Goal: Task Accomplishment & Management: Use online tool/utility

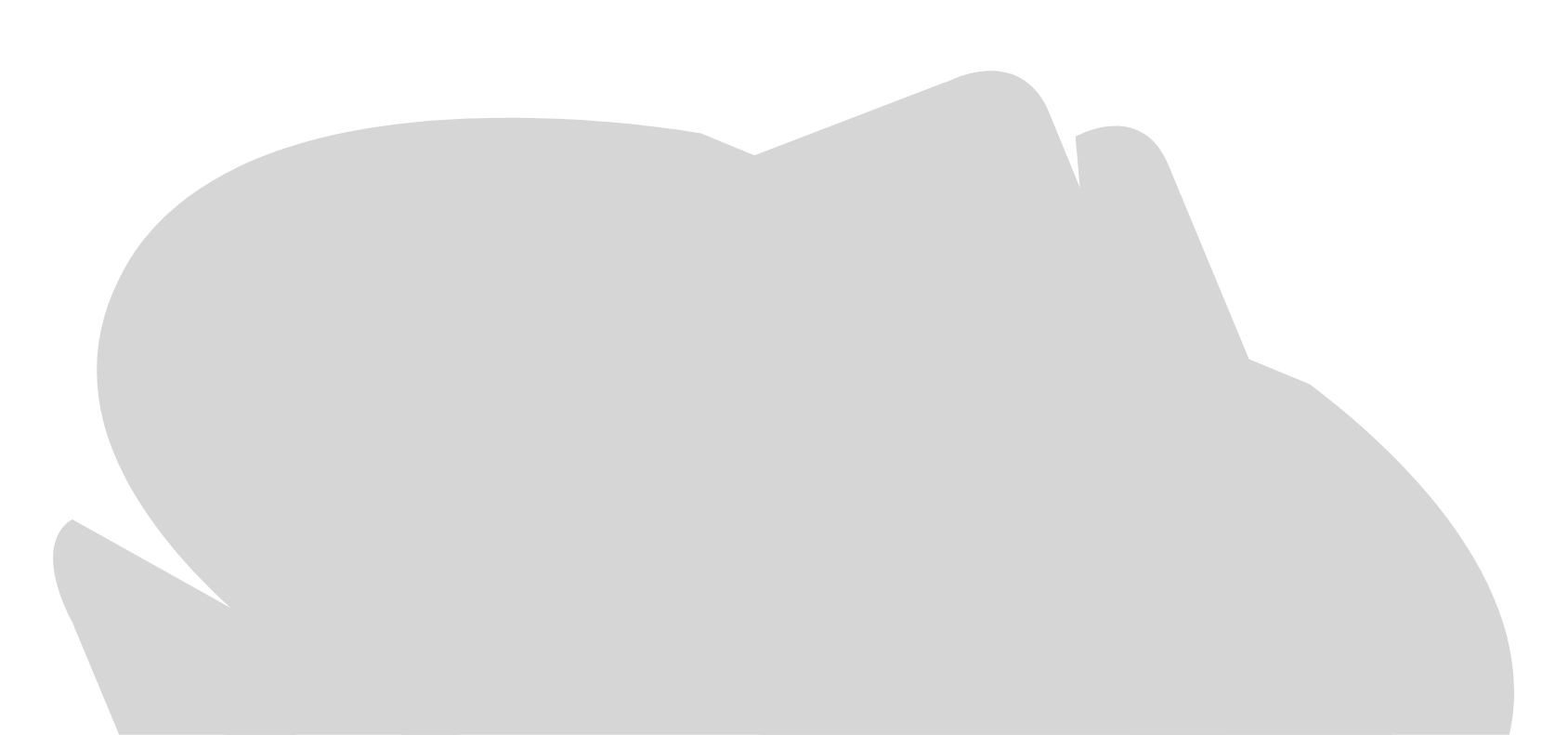
scroll to position [529, 0]
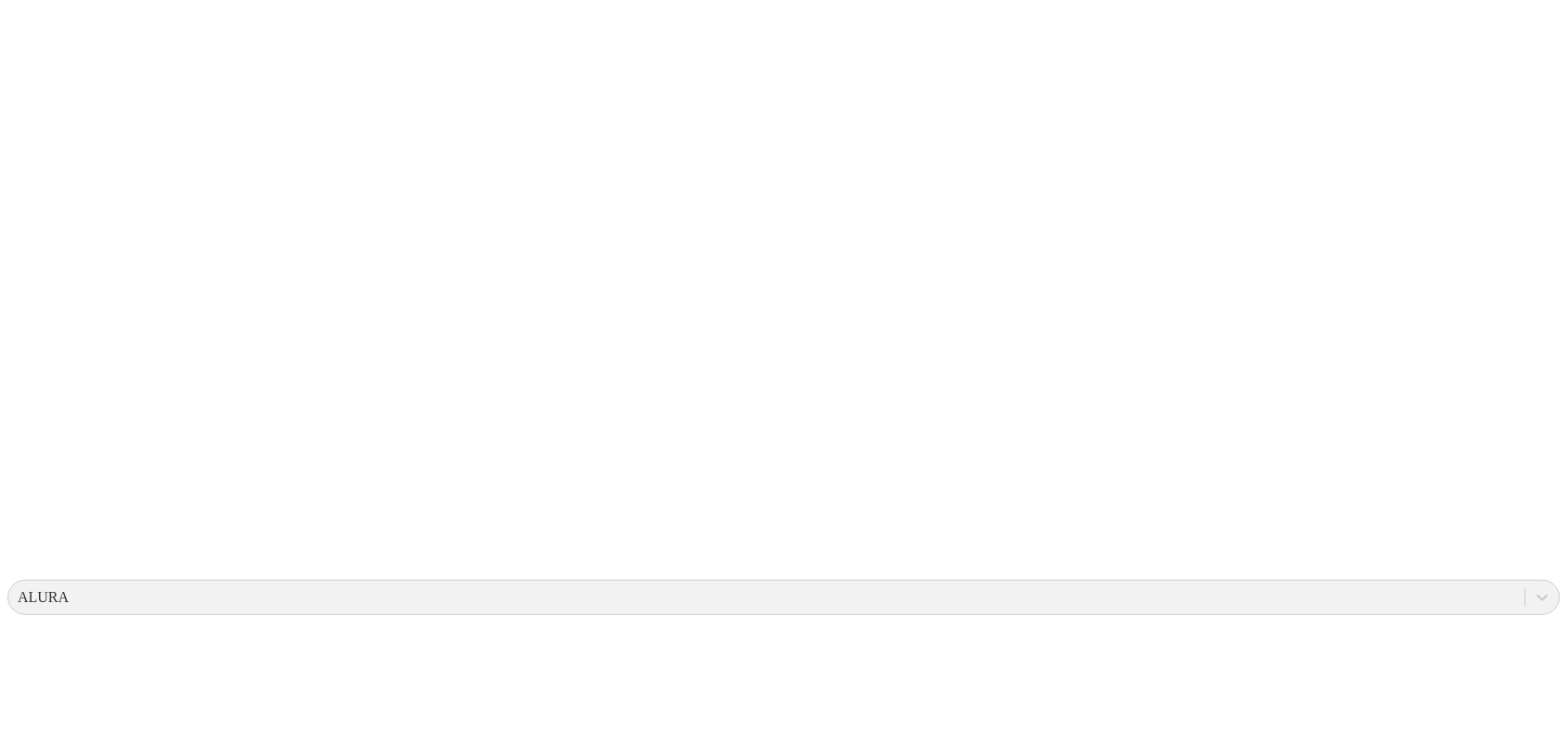
scroll to position [180, 0]
type input "trama_07_04_25.csv"
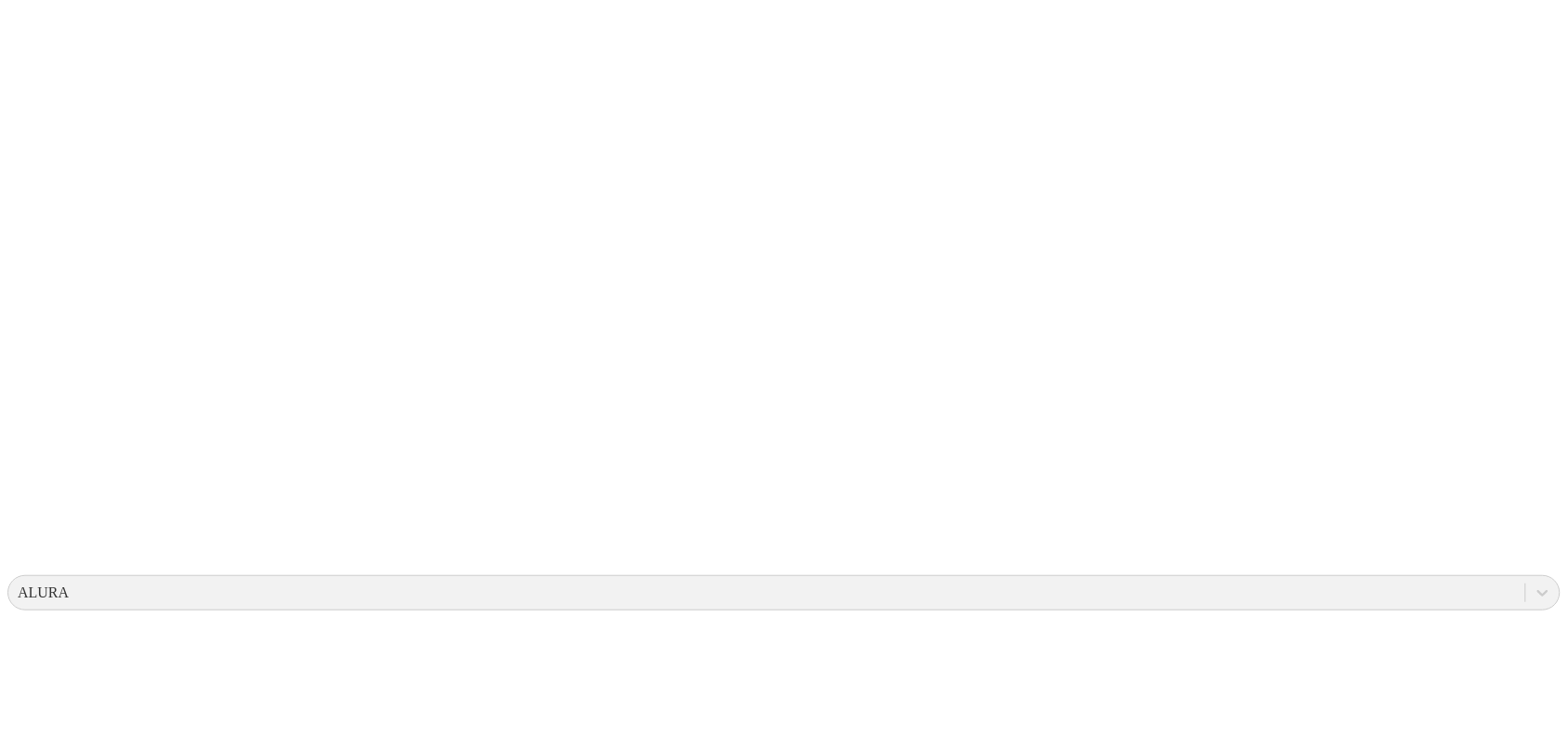
type input "trama_08_04_25.csv"
type input "trama_09_04_25.csv"
type input "trama_10_04_25.csv"
type input "trama_11_04_25.csv"
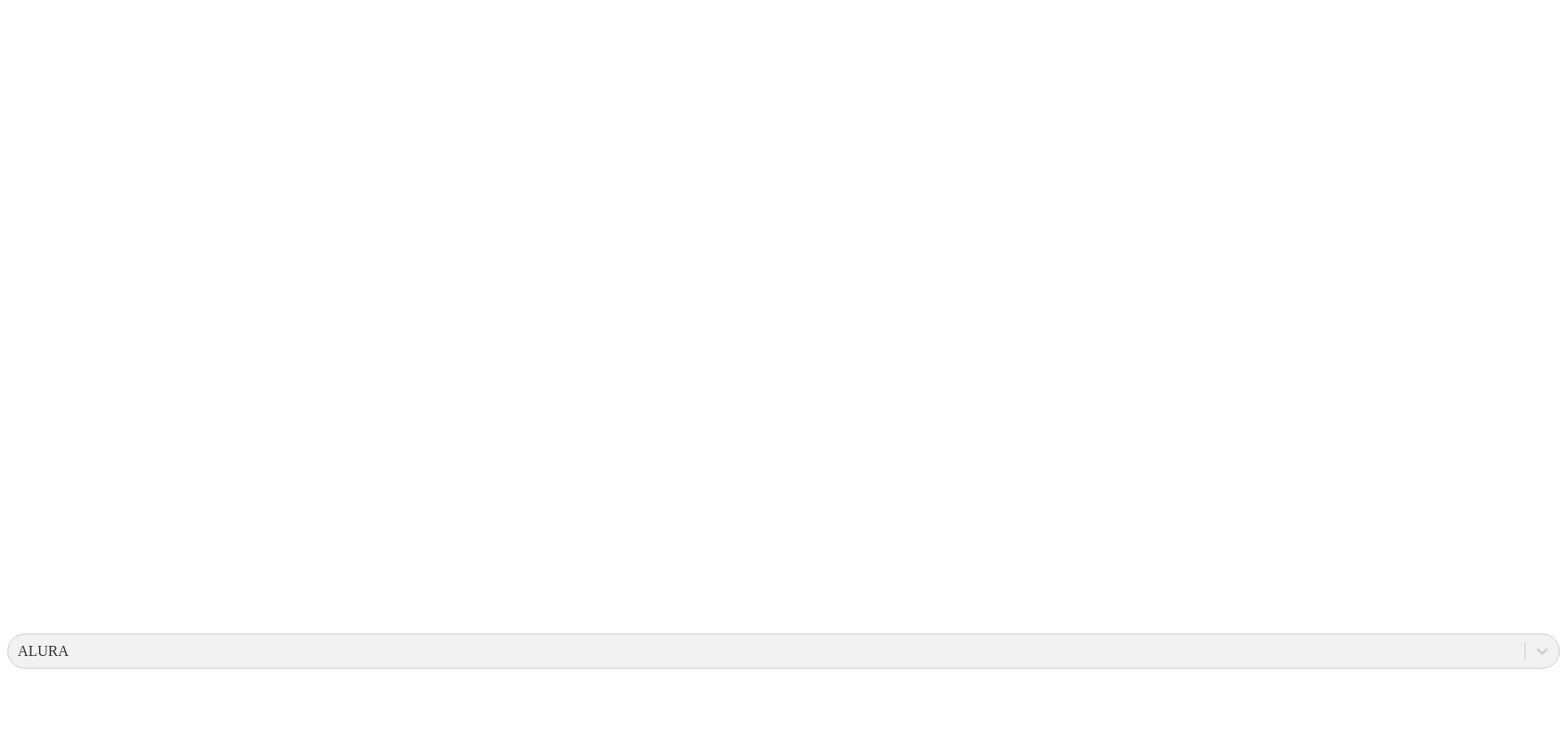
type input "trama_07_04_25.csv"
type input "trama_08_04_25.csv"
type input "trama_09_04_25.csv"
type input "trama_10_04_25.csv"
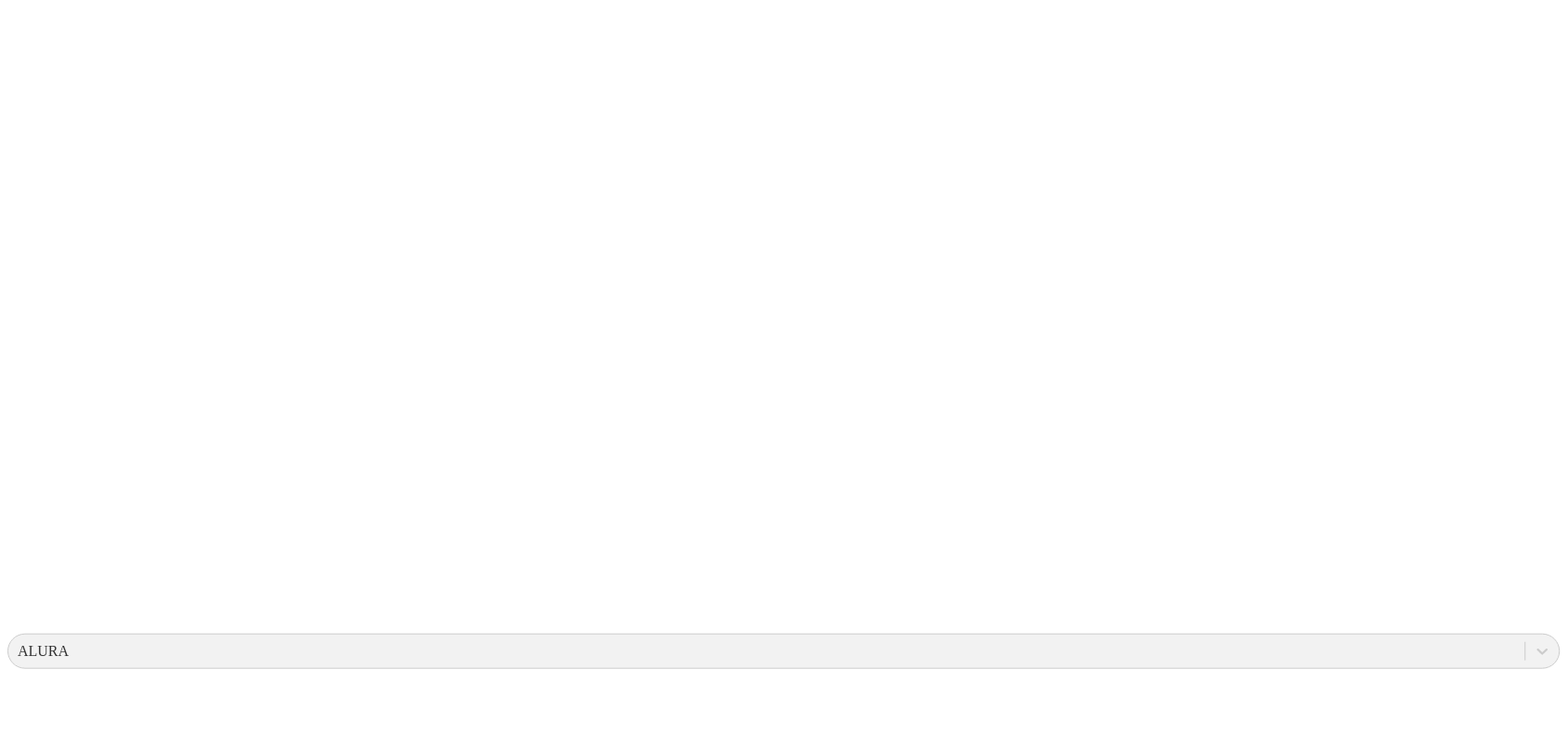
type input "trama_11_04_25.csv"
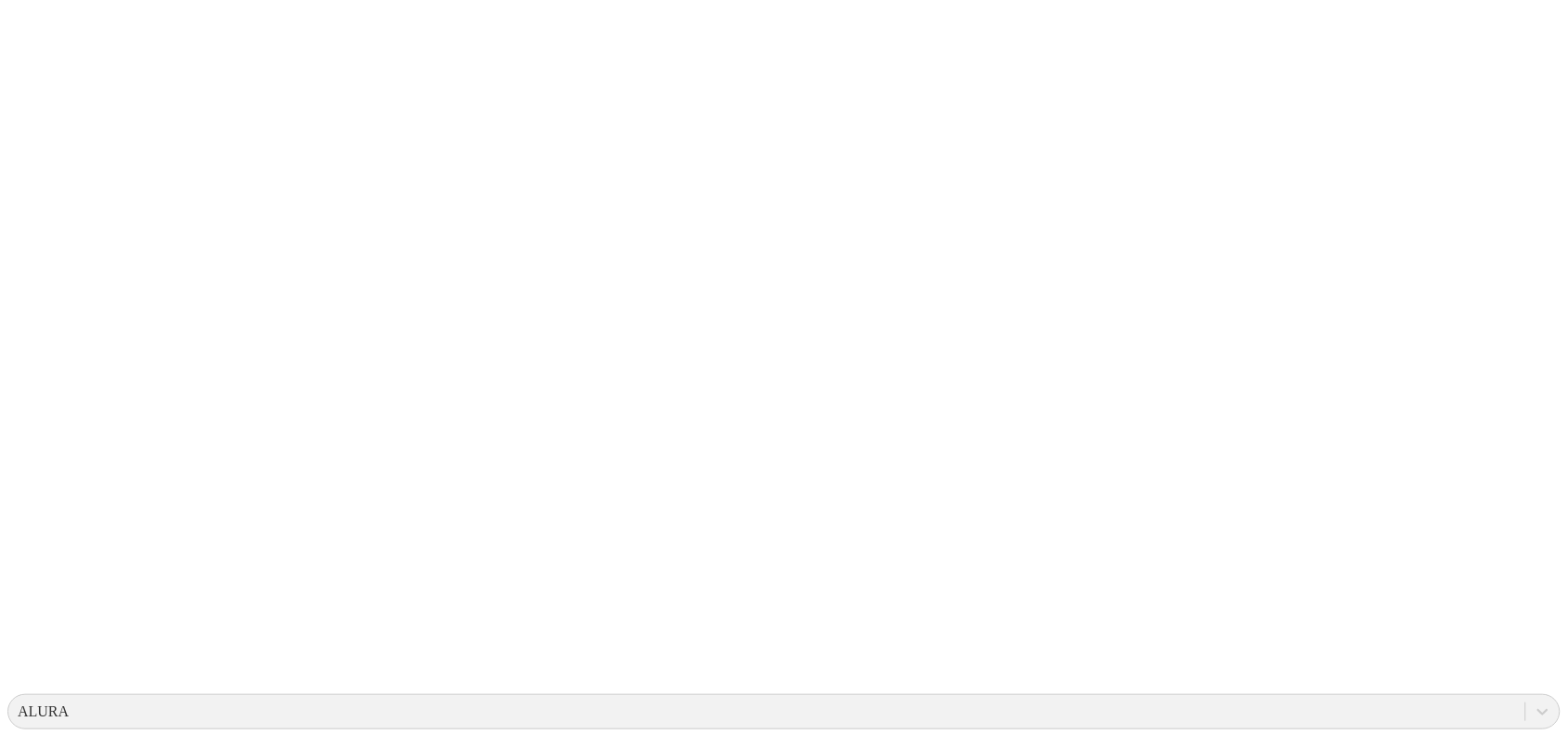
type input "trama_07_04_25.csv"
type input "trama_08_04_25.csv"
type input "trama_09_04_25.csv"
type input "trama_10_04_25.csv"
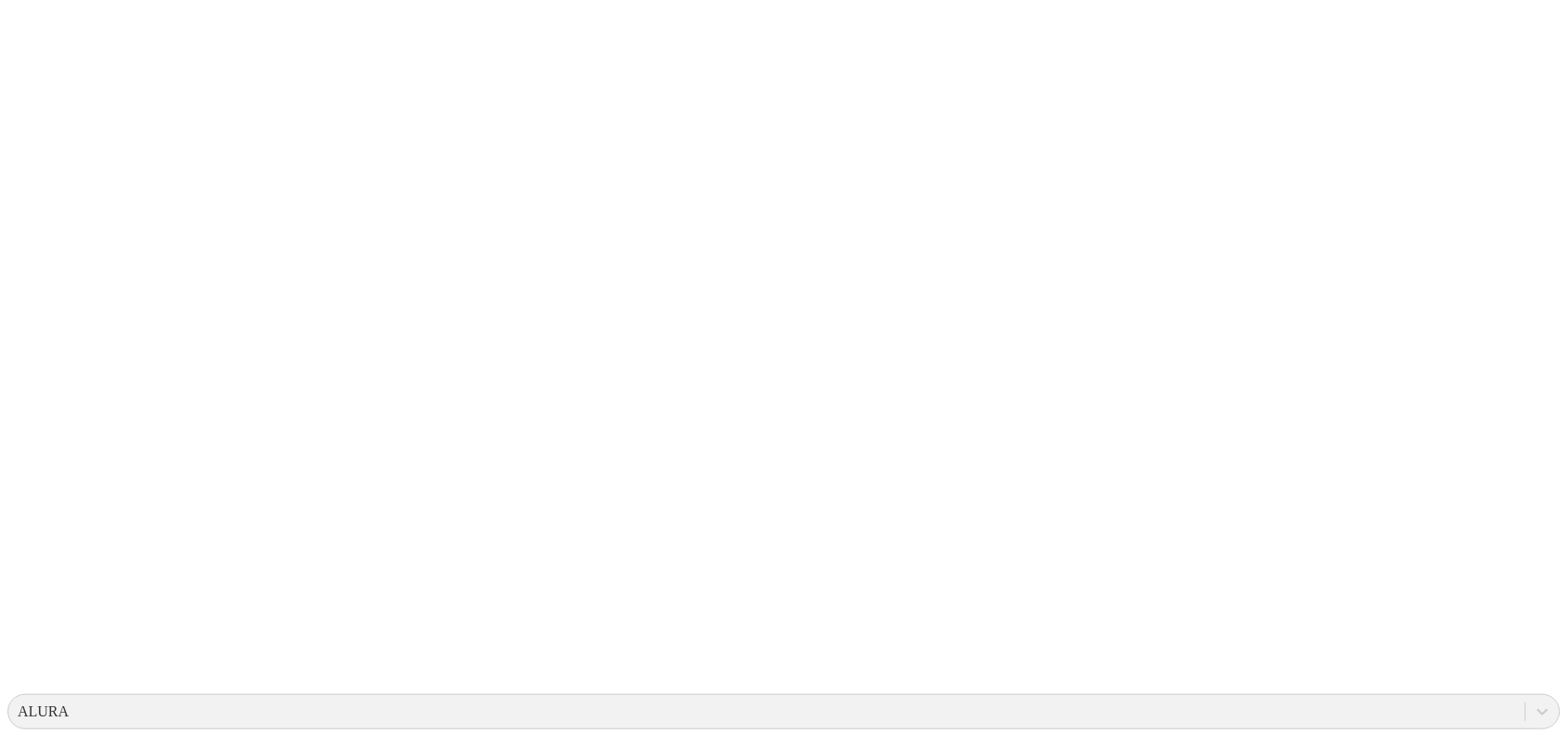
type input "trama_11_04_25.csv"
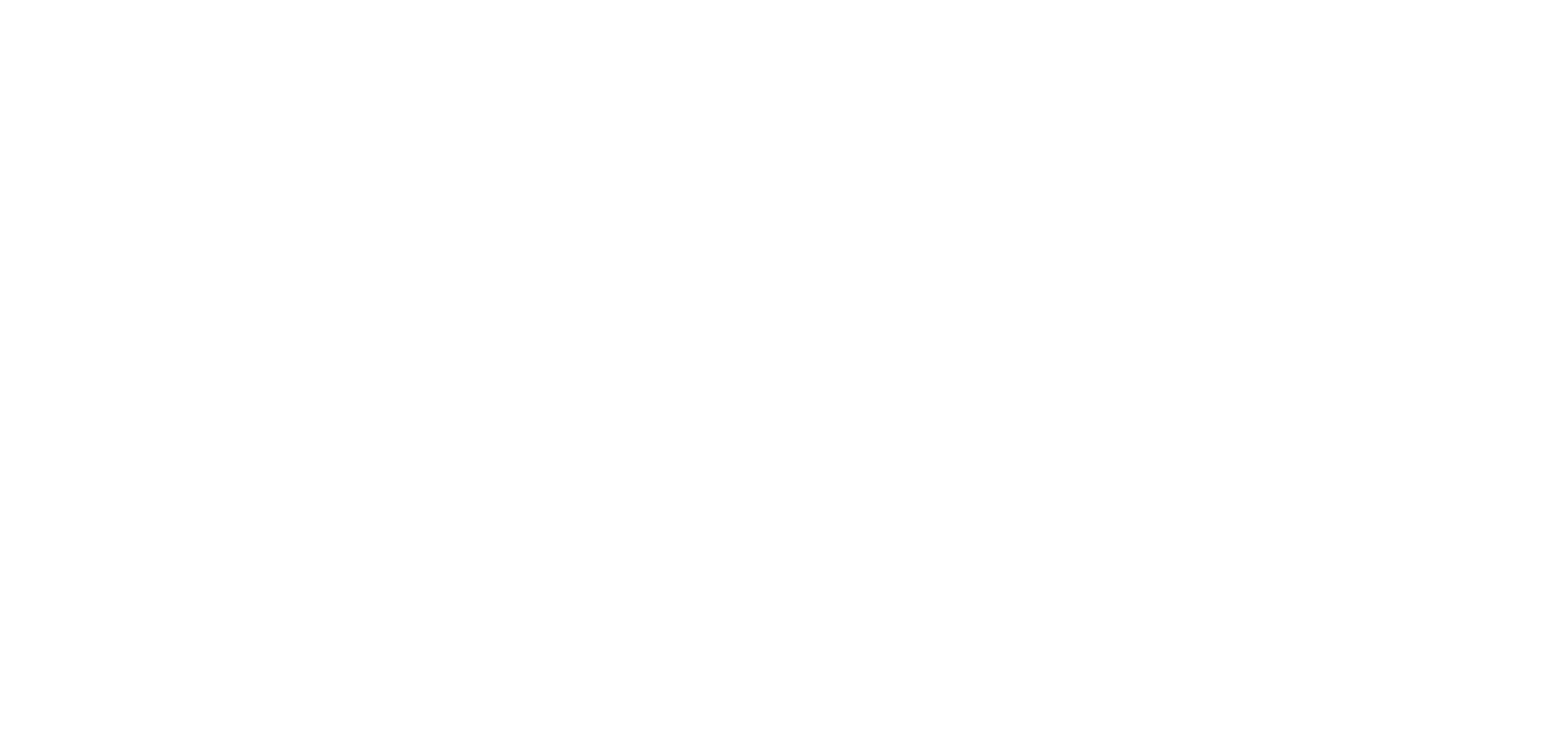
type input "trama_07_04_25.csv"
type input "trama_08_04_25.csv"
type input "trama_09_04_25.csv"
type input "trama_10_04_25.csv"
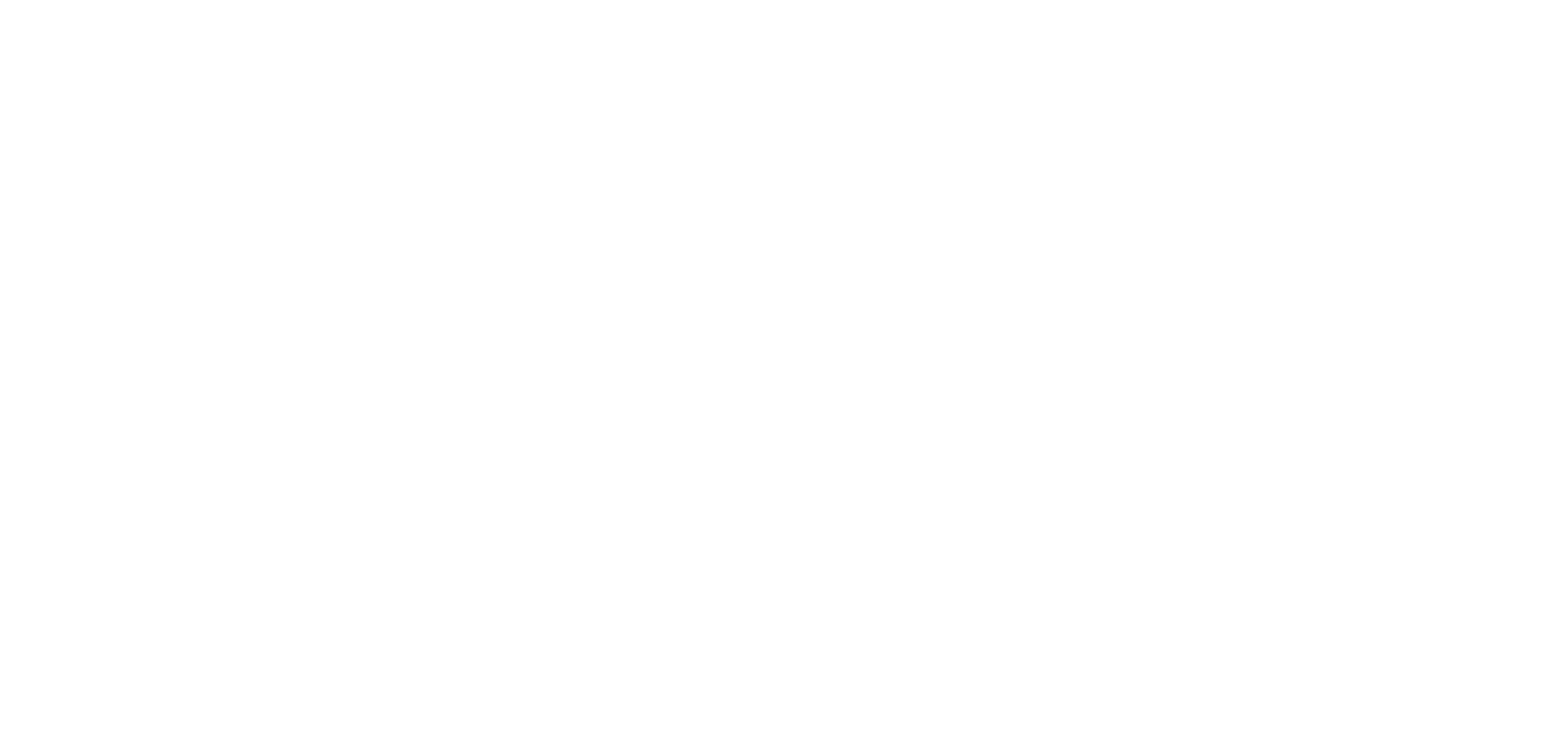
type input "trama_11_04_25.csv"
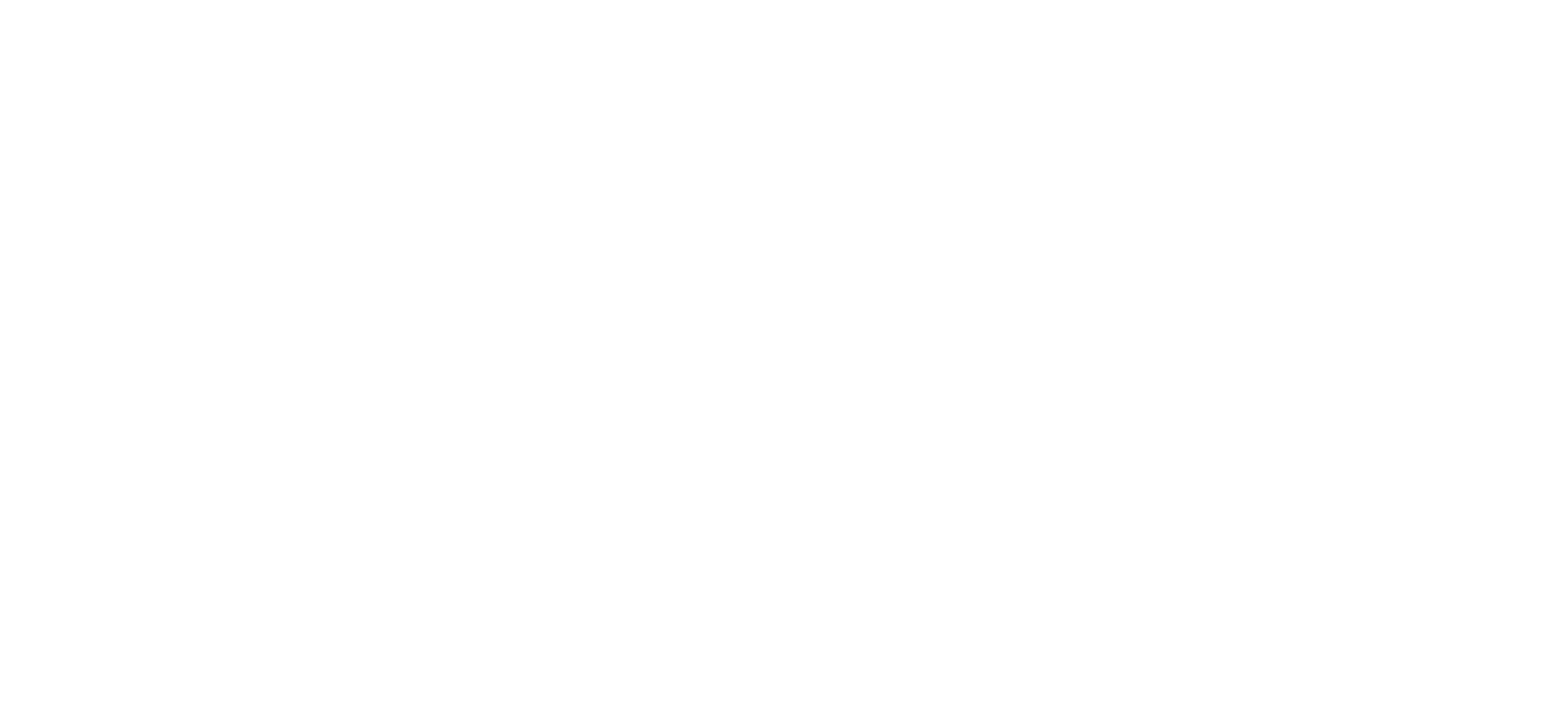
type input "trama_08_04_25.csv"
type input "trama_09_04_25.csv"
type input "trama_10_04_25.csv"
type input "trama_11_04_25.csv"
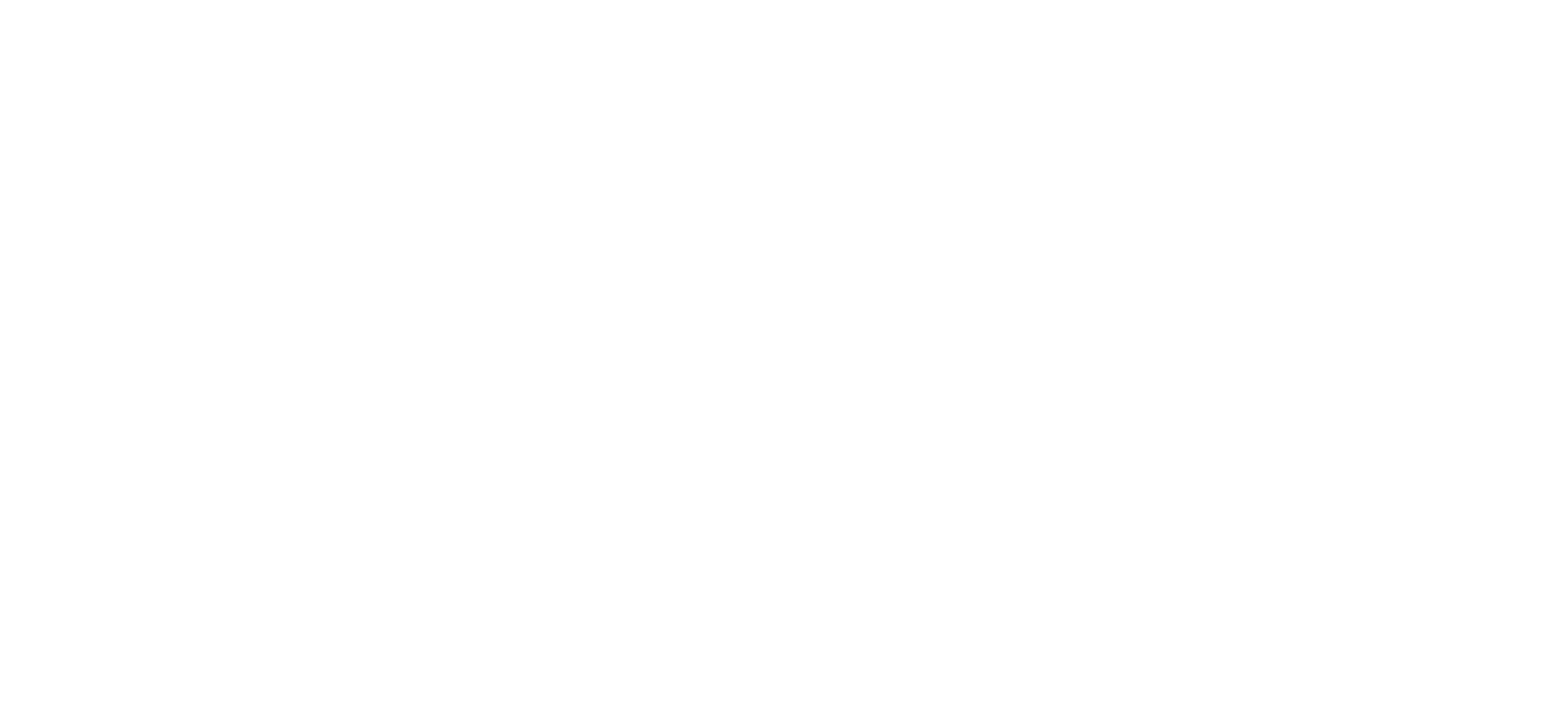
type input "trama_09_04_25.csv"
type input "trama_10_04_25.csv"
type input "trama_11_04_25.csv"
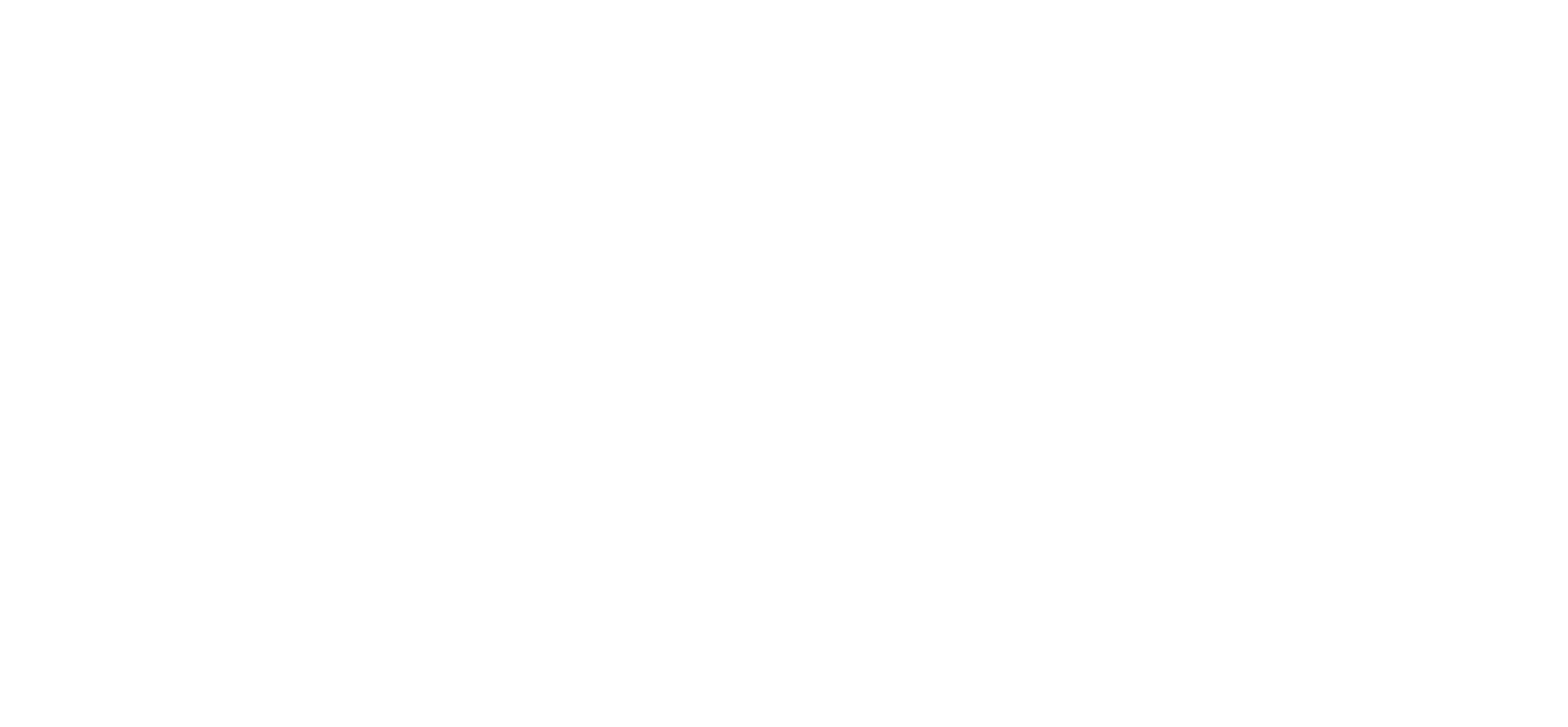
type input "trama_10_04_25.csv"
type input "trama_11_04_25.csv"
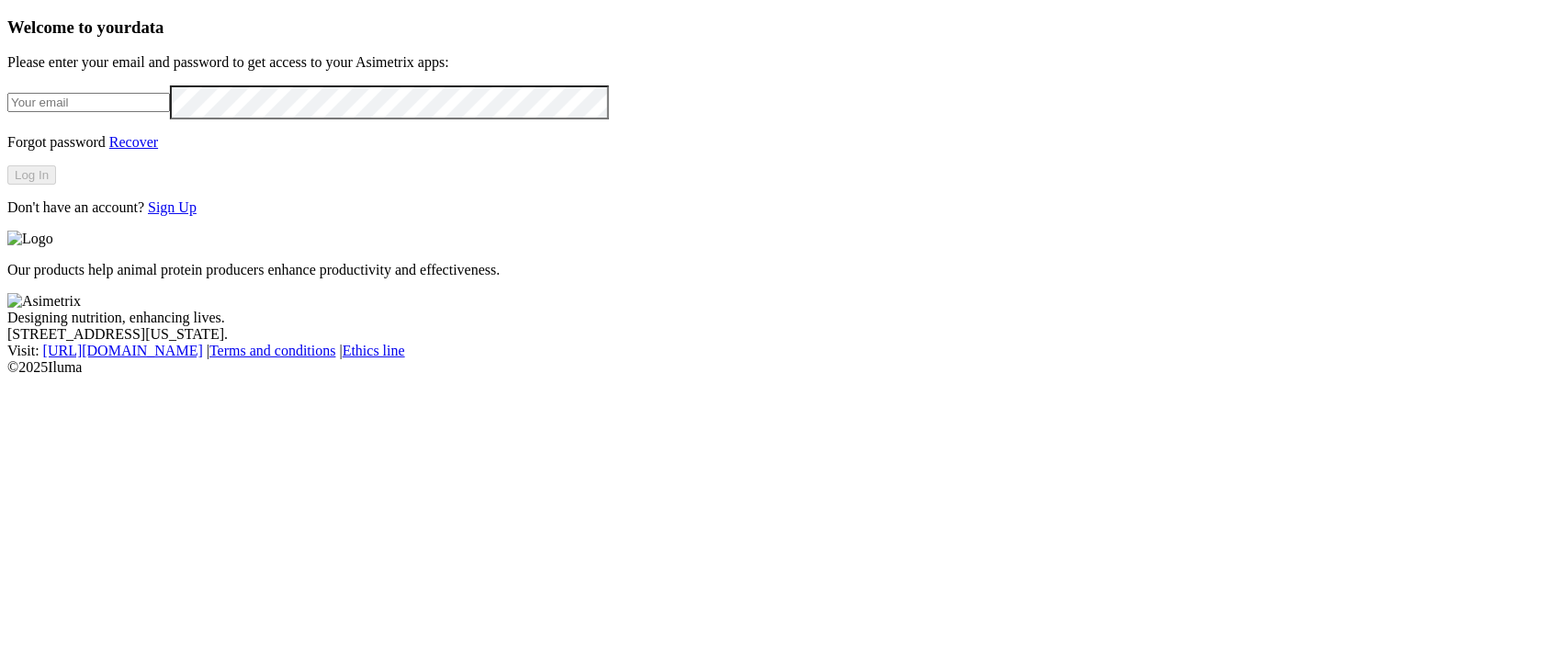
type input "[EMAIL_ADDRESS][DOMAIN_NAME]"
click at [56, 185] on button "Log In" at bounding box center [31, 175] width 49 height 19
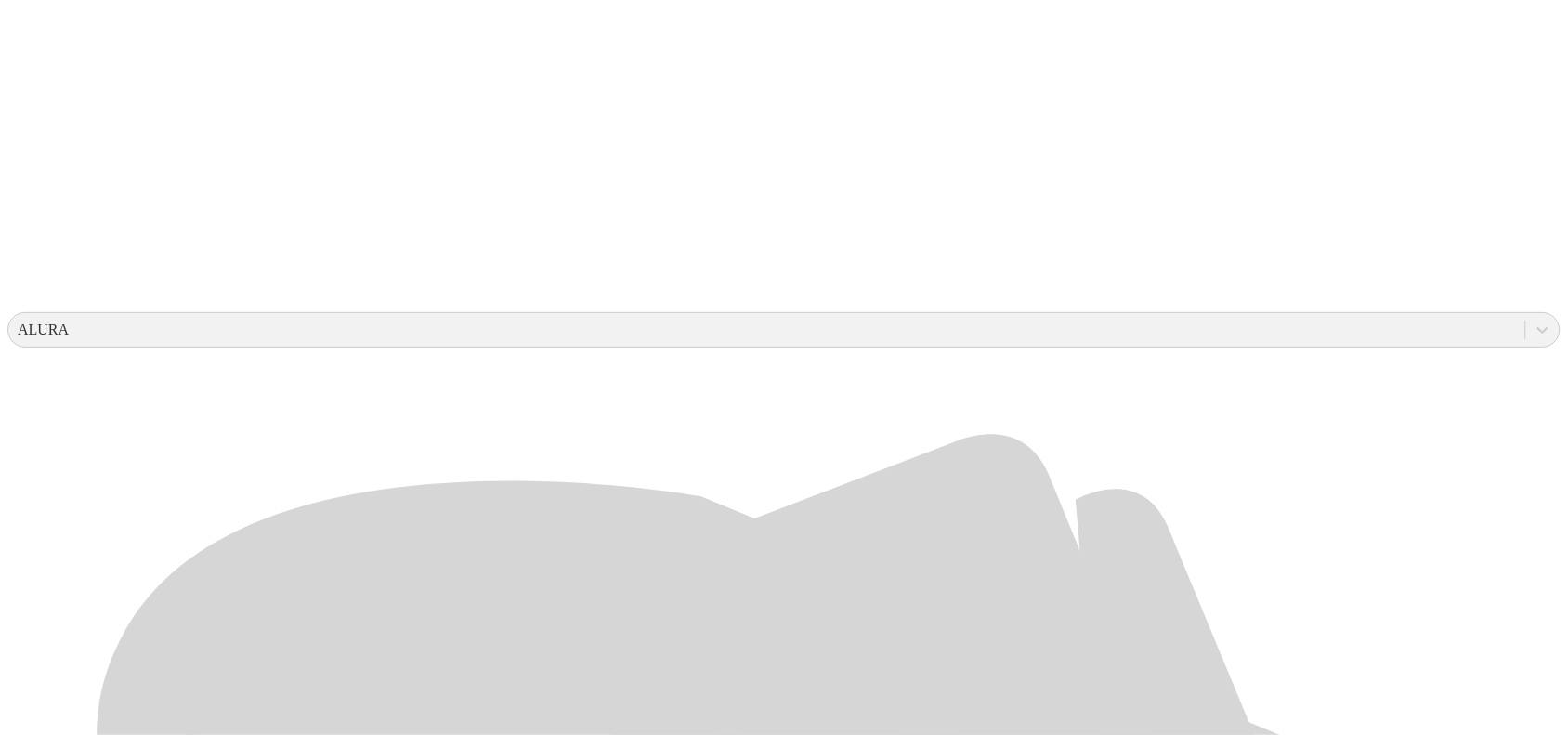
scroll to position [581, 0]
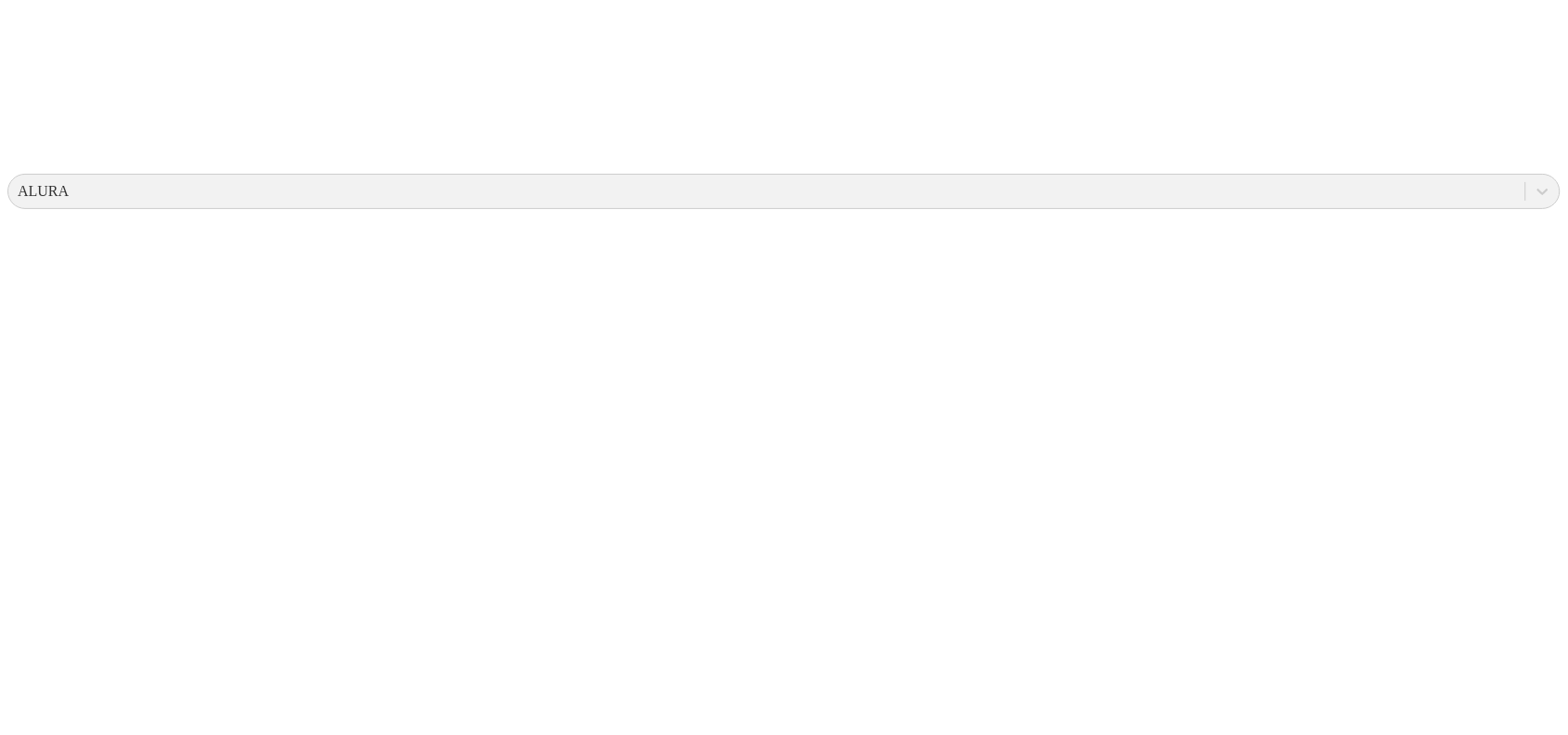
scroll to position [0, 0]
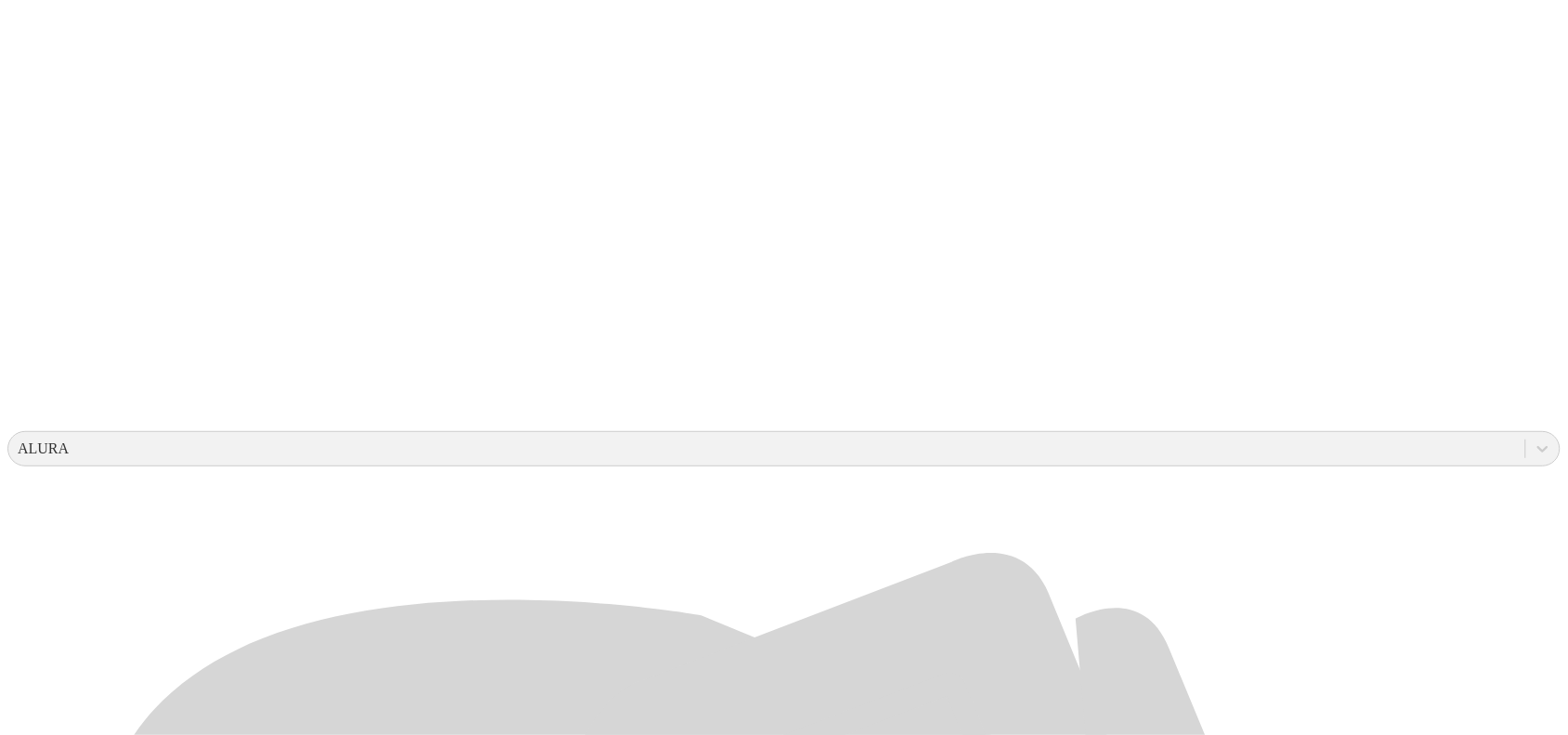
scroll to position [465, 0]
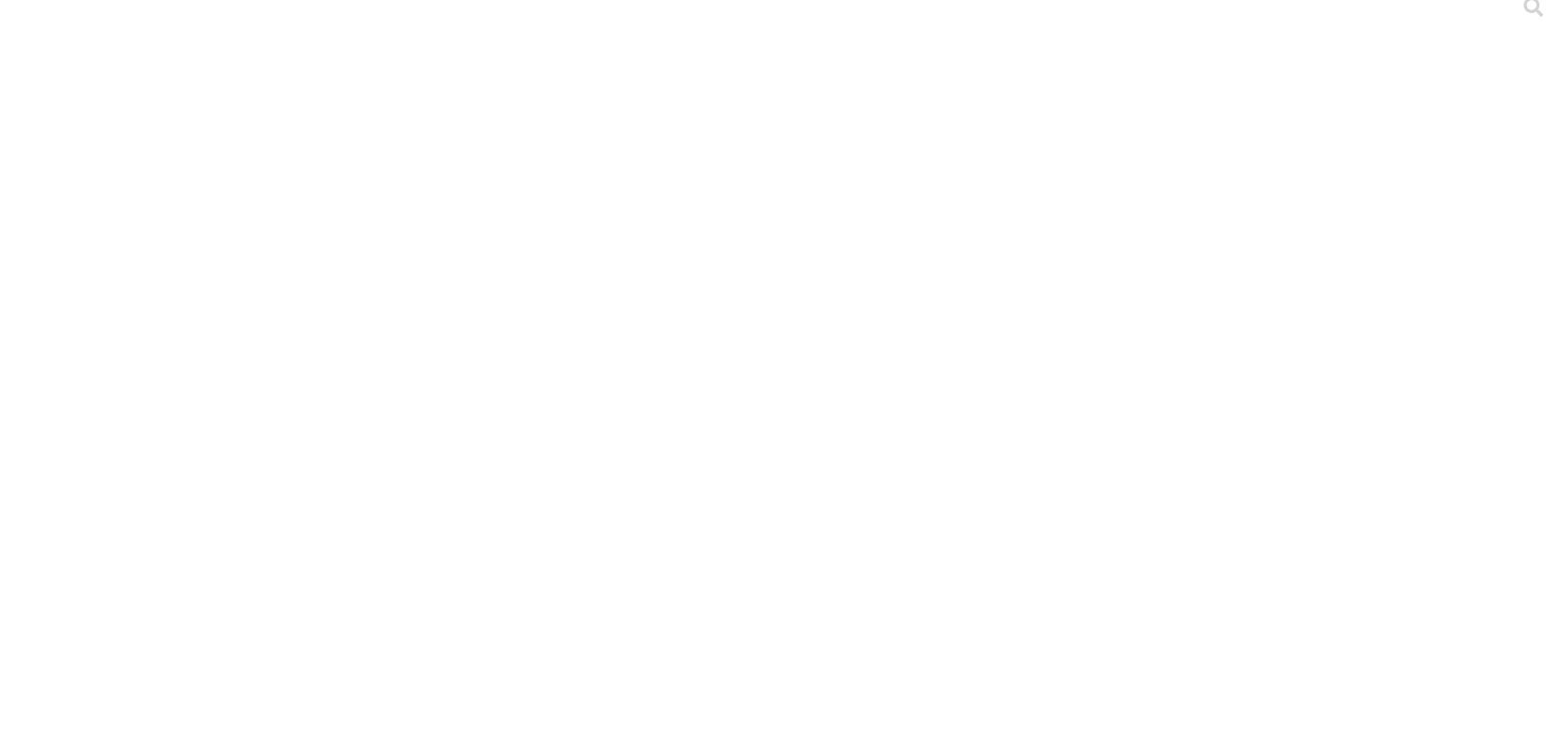
scroll to position [0, 0]
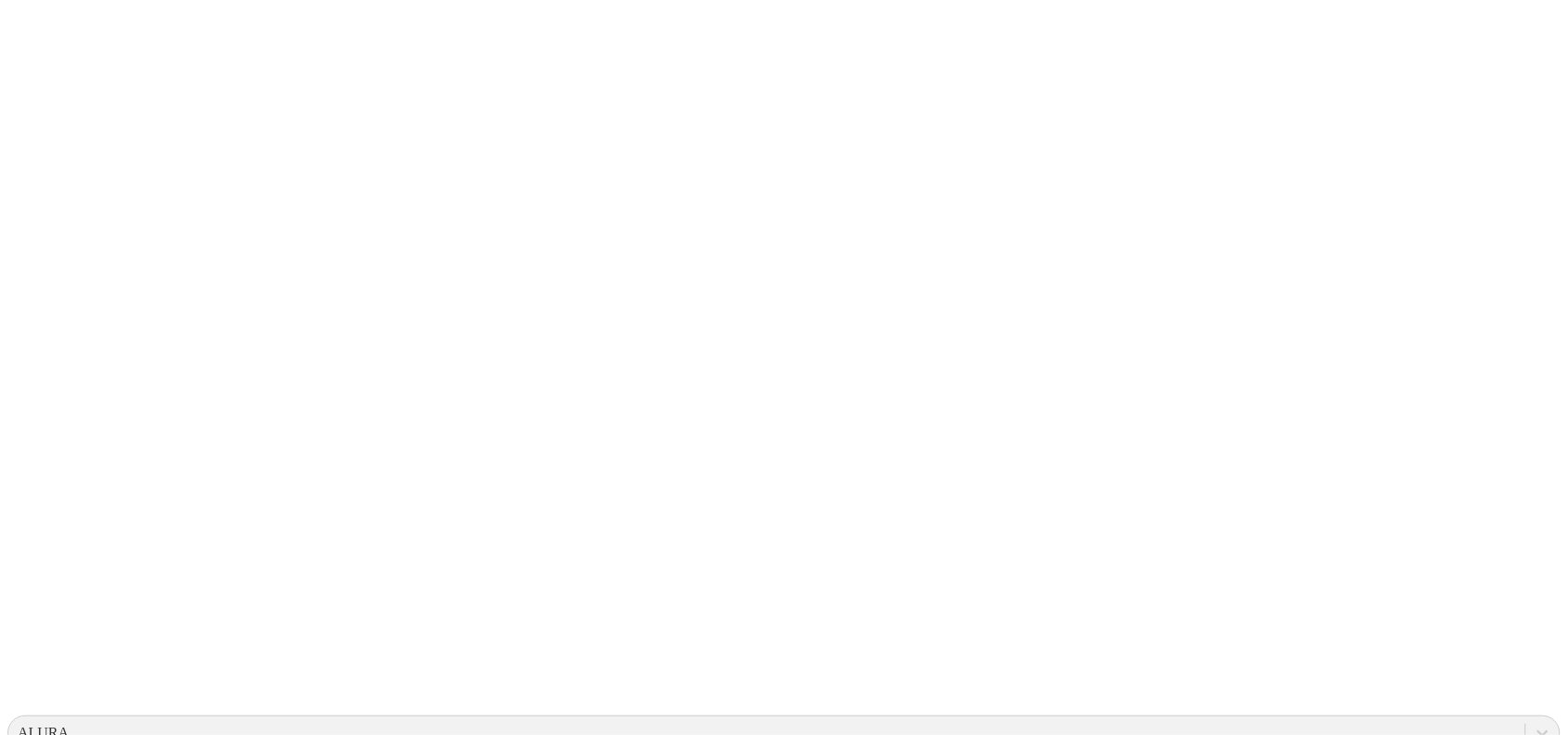
scroll to position [61, 0]
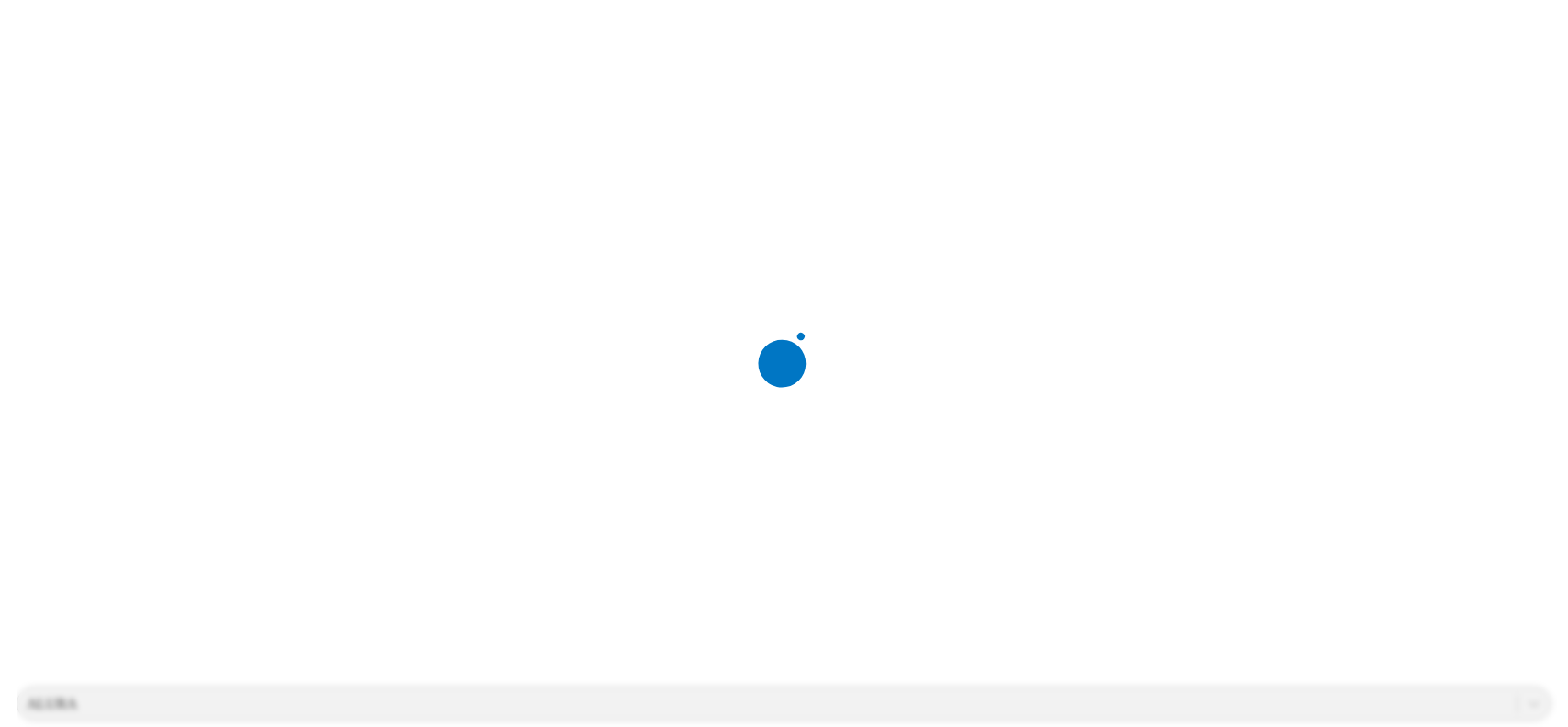
scroll to position [0, 0]
